Goal: Information Seeking & Learning: Learn about a topic

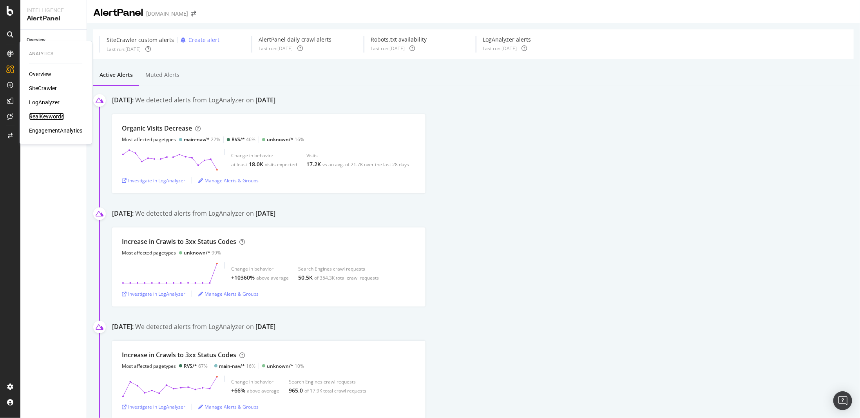
click at [47, 116] on div "RealKeywords" at bounding box center [46, 116] width 35 height 8
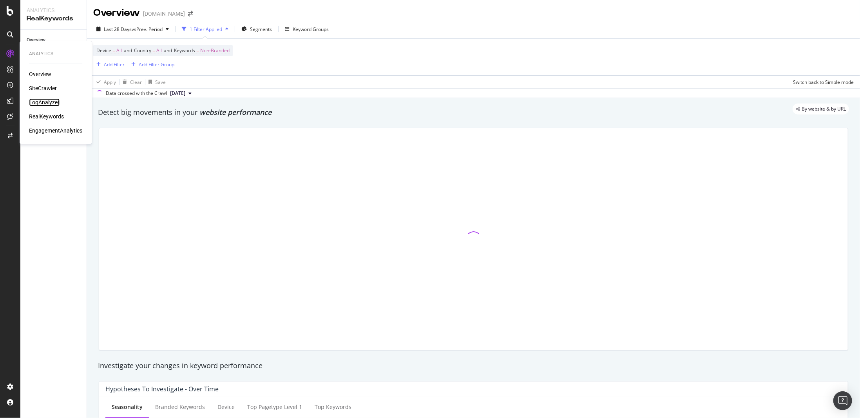
click at [53, 102] on div "LogAnalyzer" at bounding box center [44, 102] width 31 height 8
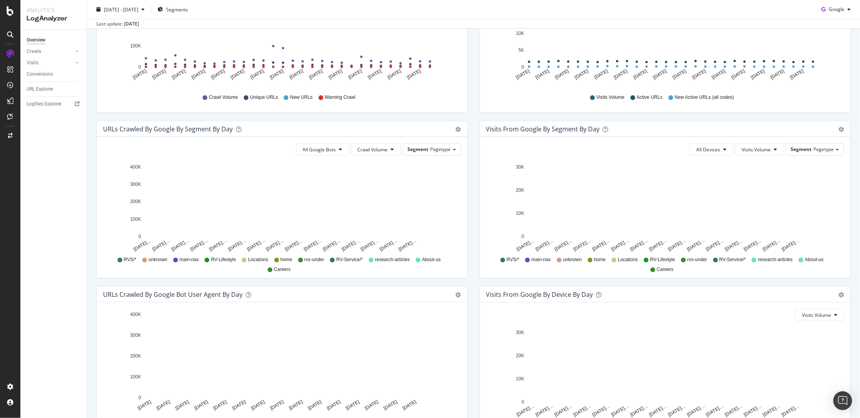
scroll to position [196, 0]
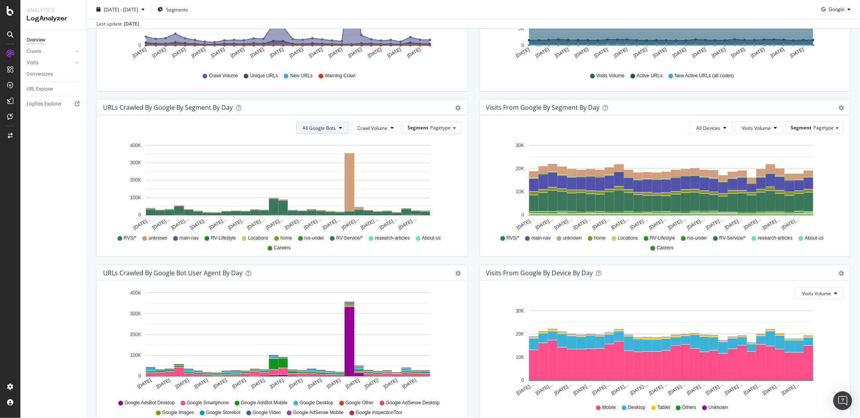
click at [333, 127] on span "All Google Bots" at bounding box center [319, 128] width 33 height 7
click at [469, 279] on div "URLs Crawled by Google bot User Agent By Day Timeline (by Value) Timeline (by P…" at bounding box center [281, 346] width 383 height 165
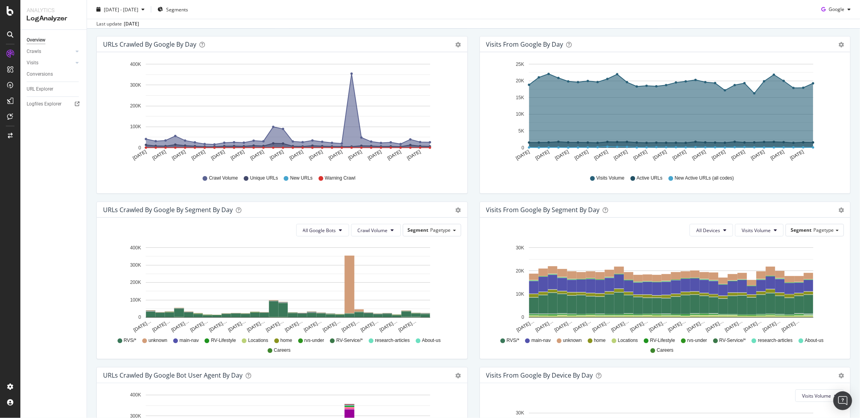
scroll to position [0, 0]
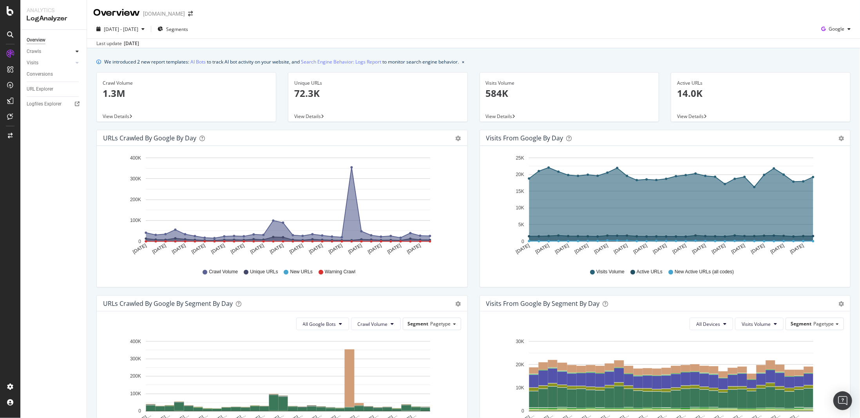
click at [77, 51] on icon at bounding box center [77, 51] width 3 height 5
click at [50, 63] on div "Daily Distribution" at bounding box center [48, 63] width 36 height 8
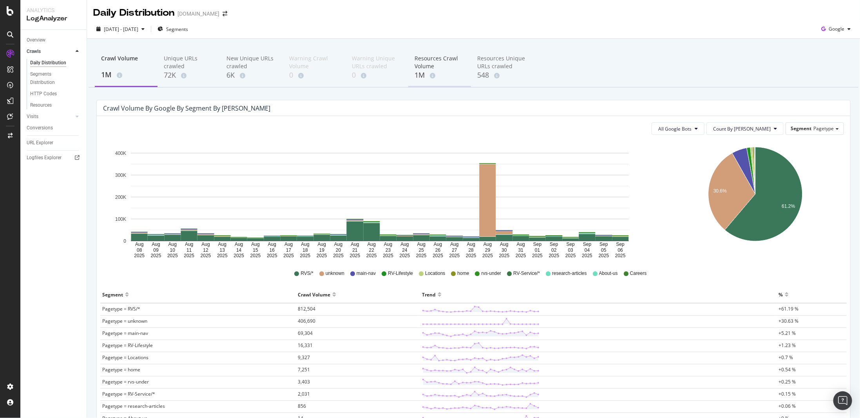
click at [435, 61] on div "Resources Crawl Volume" at bounding box center [439, 62] width 50 height 16
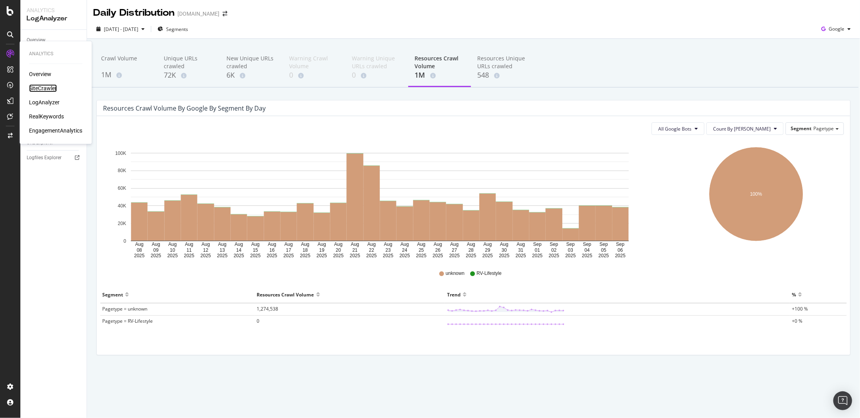
click at [47, 91] on div "SiteCrawler" at bounding box center [43, 88] width 28 height 8
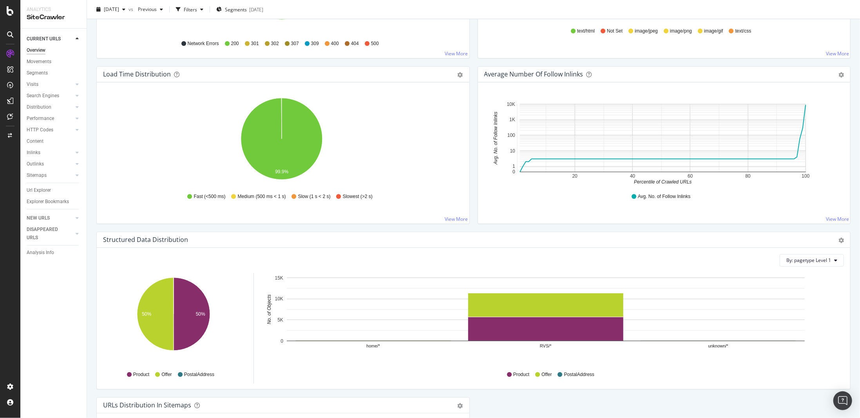
scroll to position [548, 0]
